Goal: Task Accomplishment & Management: Use online tool/utility

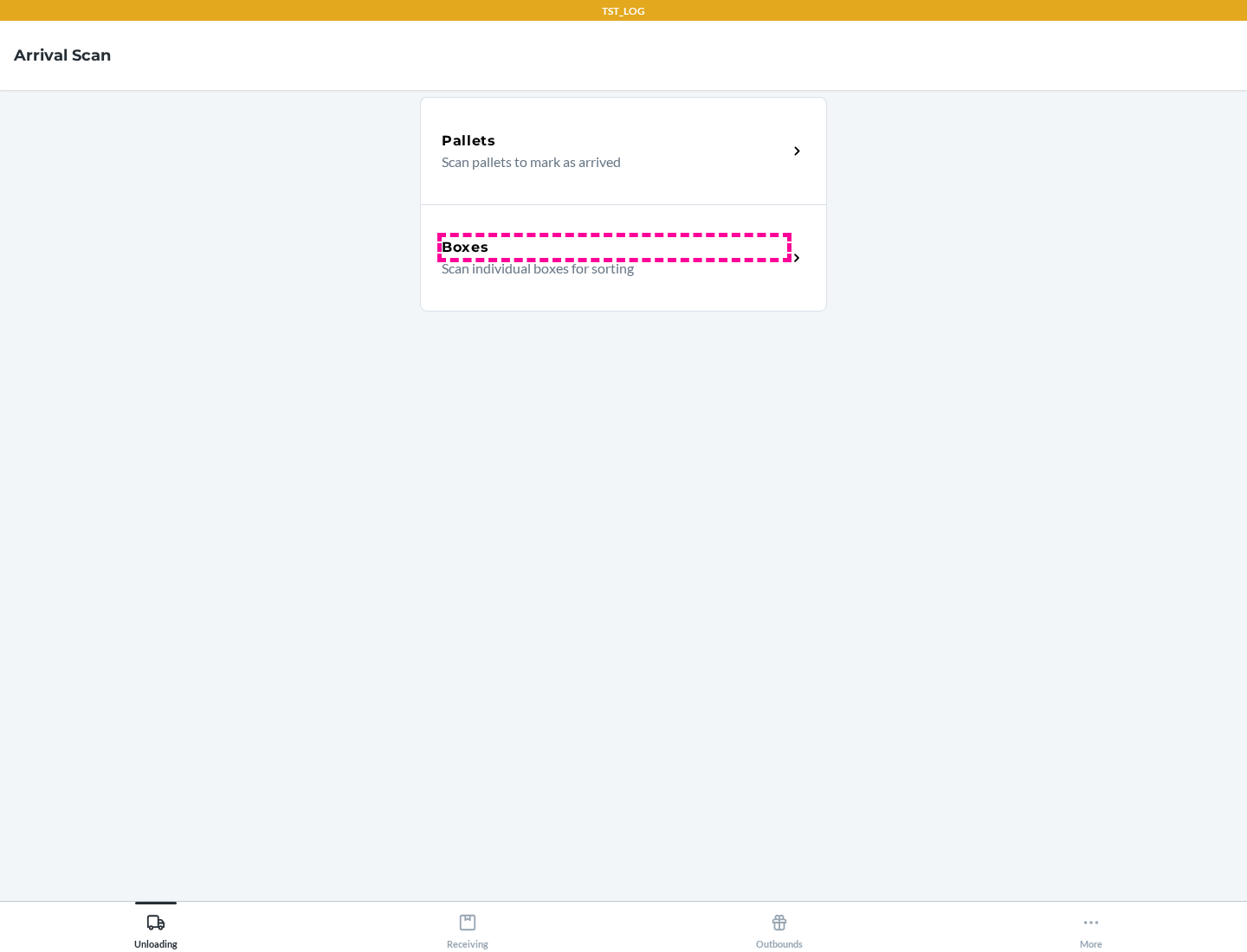
click at [614, 247] on div "Boxes" at bounding box center [614, 247] width 345 height 21
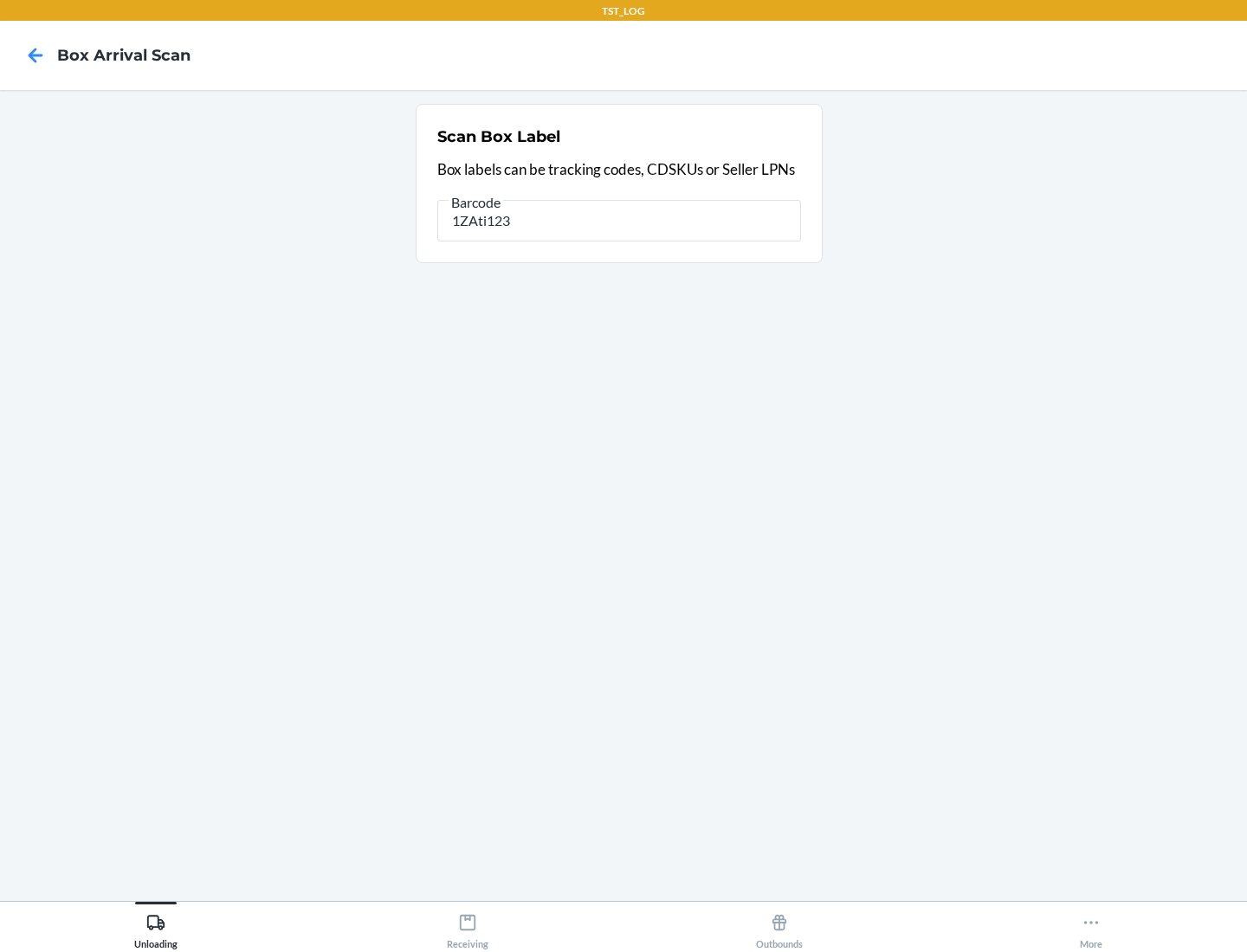
type input "1ZAti123"
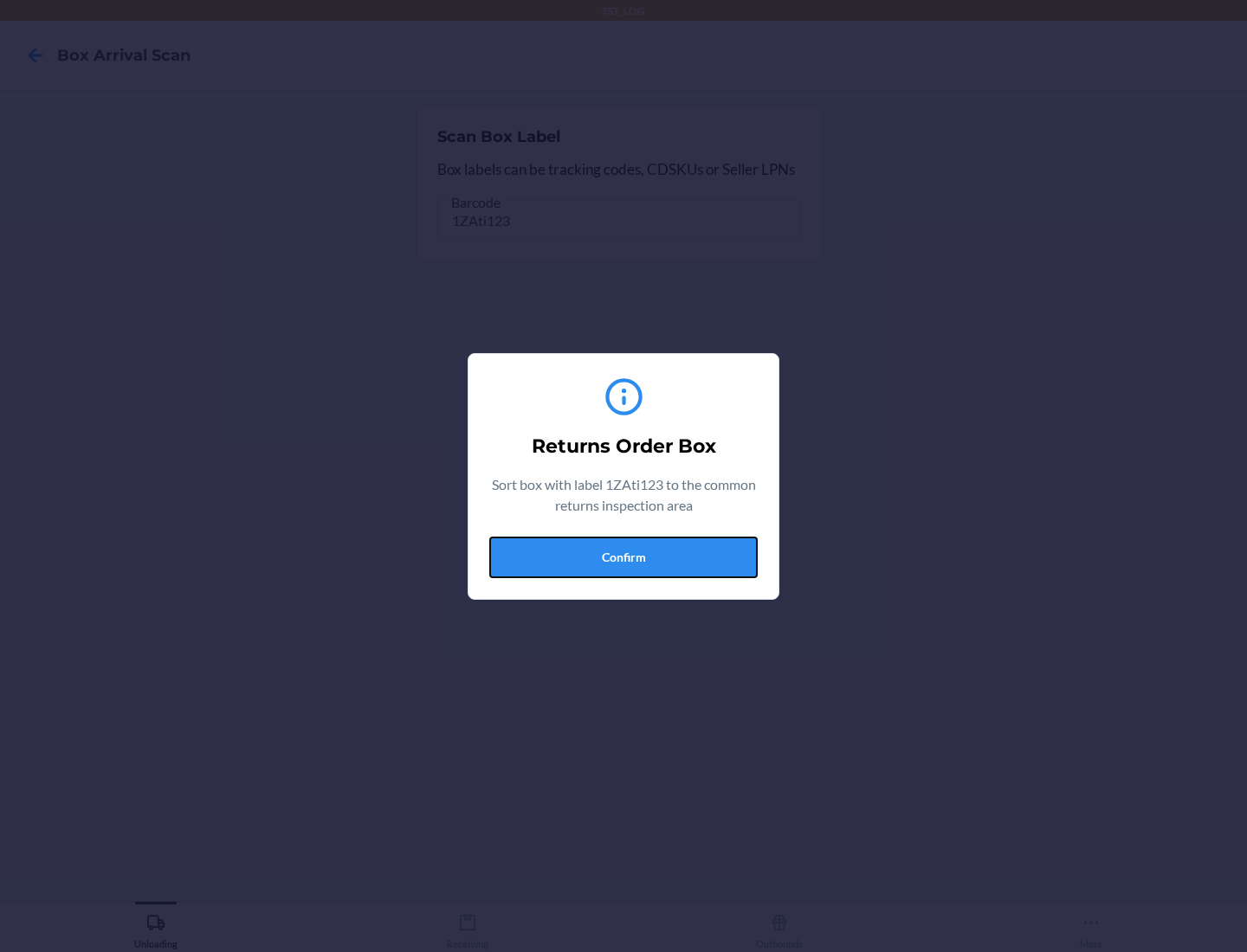
click at [624, 557] on button "Confirm" at bounding box center [624, 557] width 269 height 41
